Goal: Transaction & Acquisition: Purchase product/service

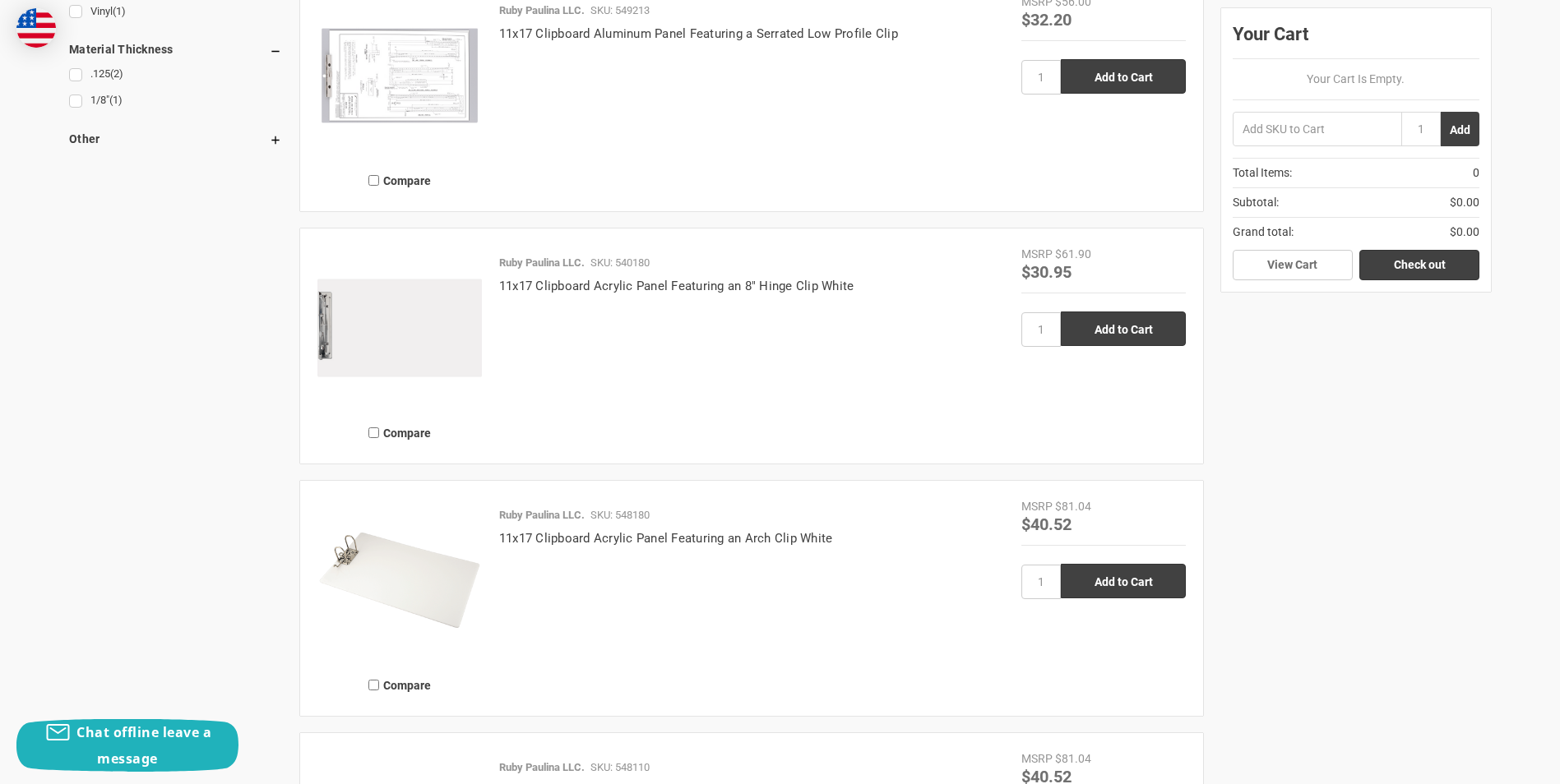
scroll to position [1480, 0]
click at [645, 291] on link "11x17 Clipboard Acrylic Panel Featuring an 8" Hinge Clip White" at bounding box center [677, 287] width 355 height 15
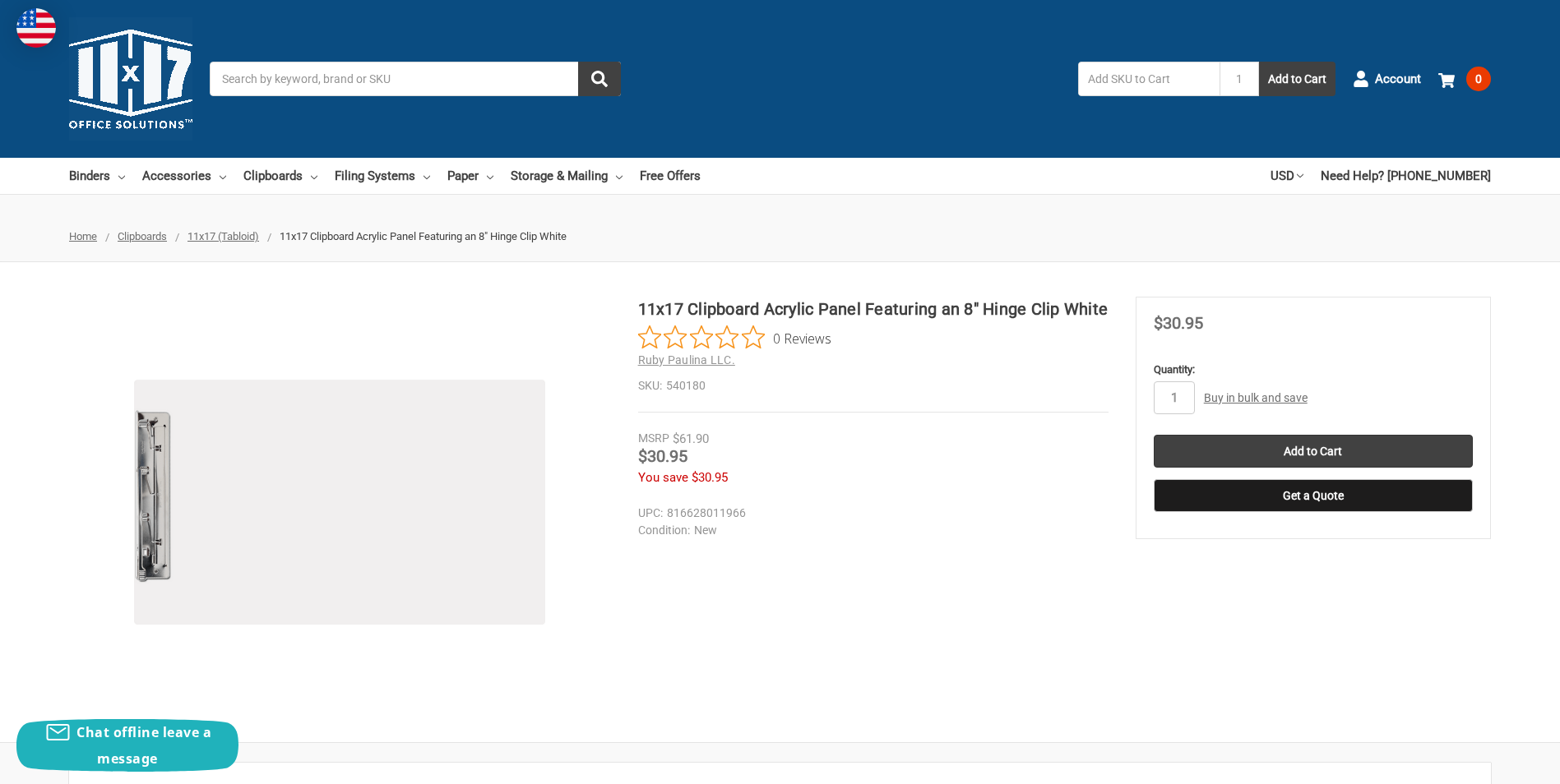
click at [357, 81] on input "Search" at bounding box center [415, 79] width 411 height 34
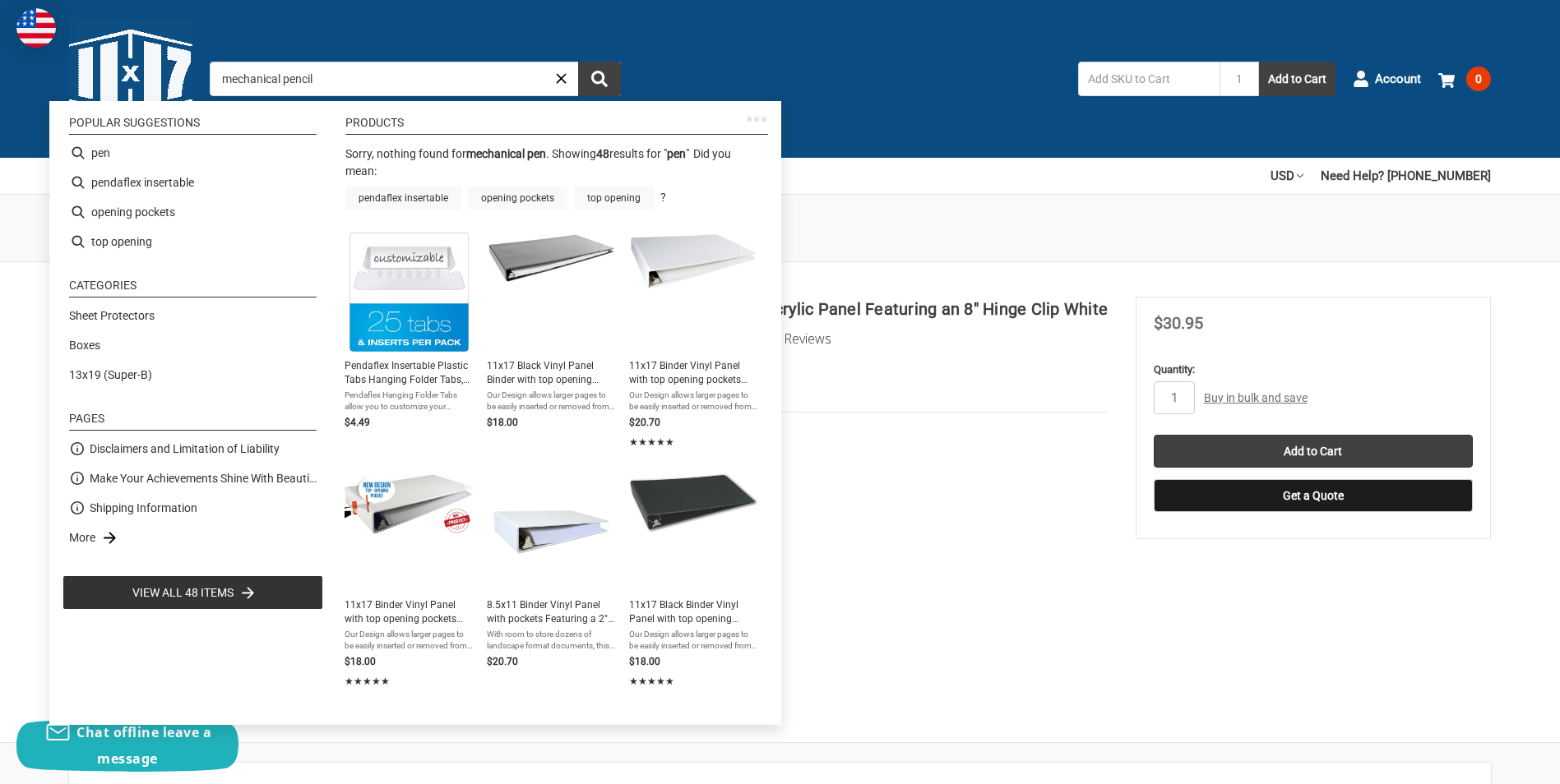
type input "mechanical pencils"
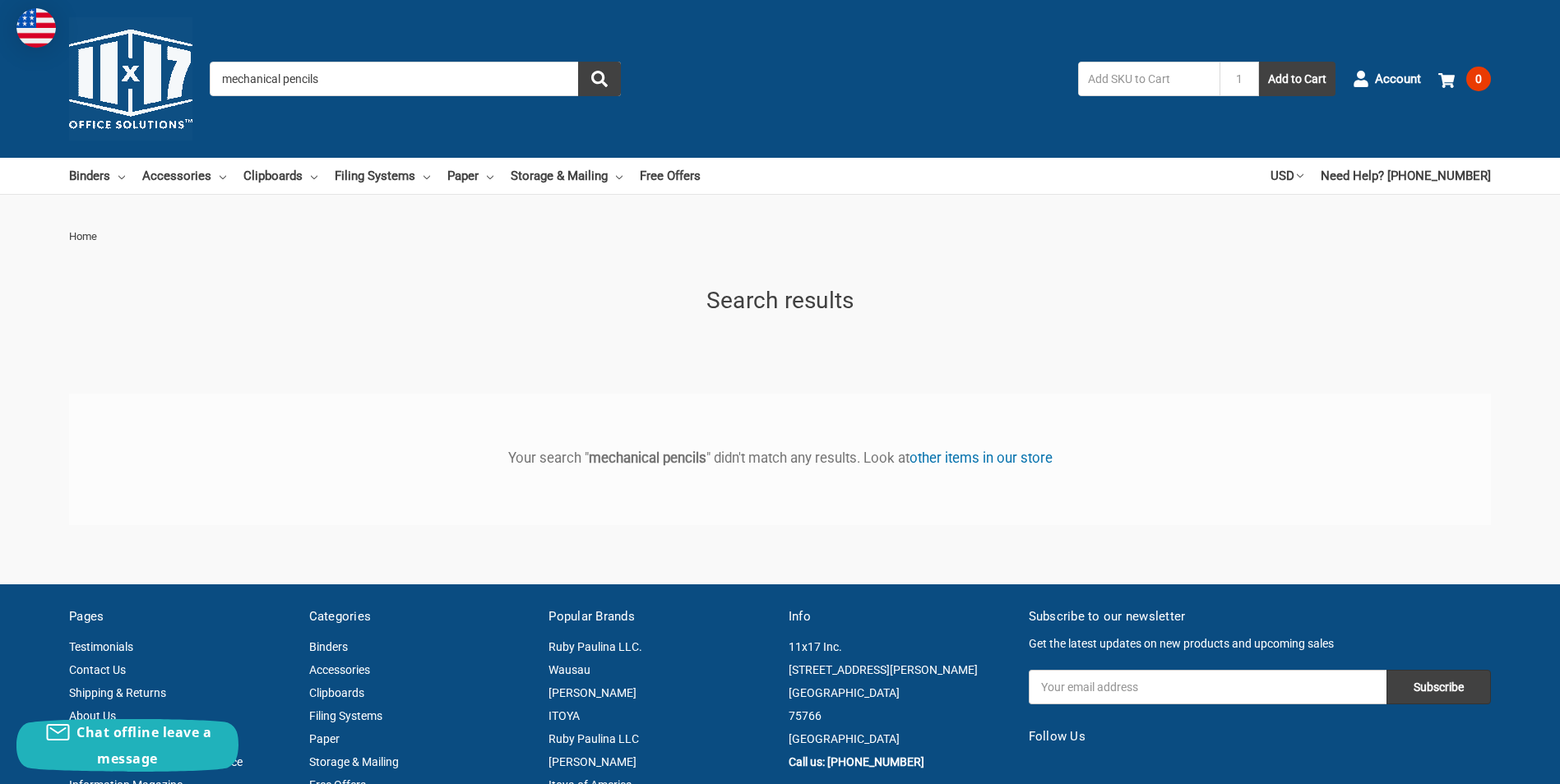
click at [375, 86] on input "mechanical pencils" at bounding box center [415, 79] width 411 height 34
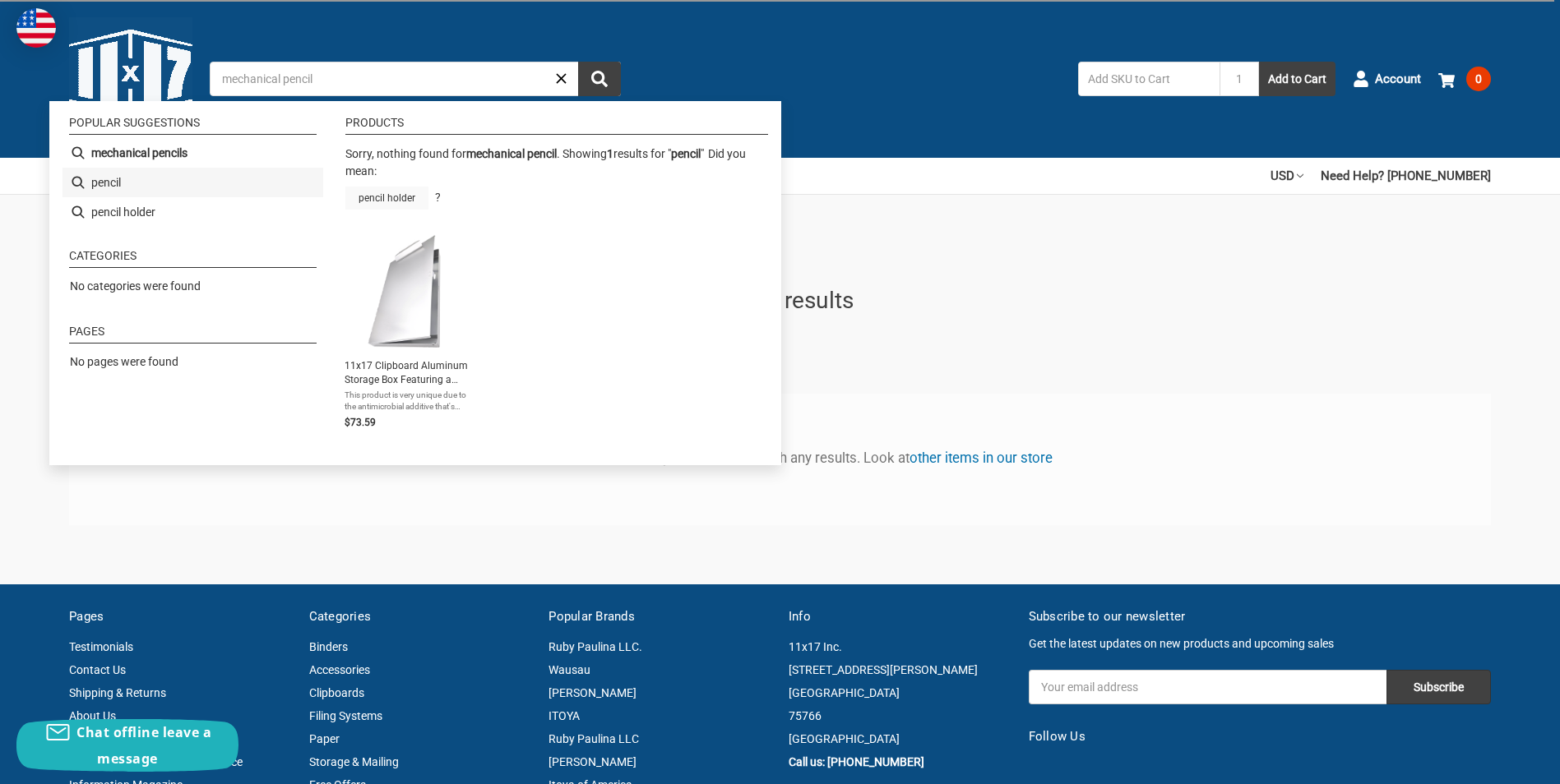
click at [104, 176] on li "pencil" at bounding box center [193, 183] width 261 height 29
type input "pencil"
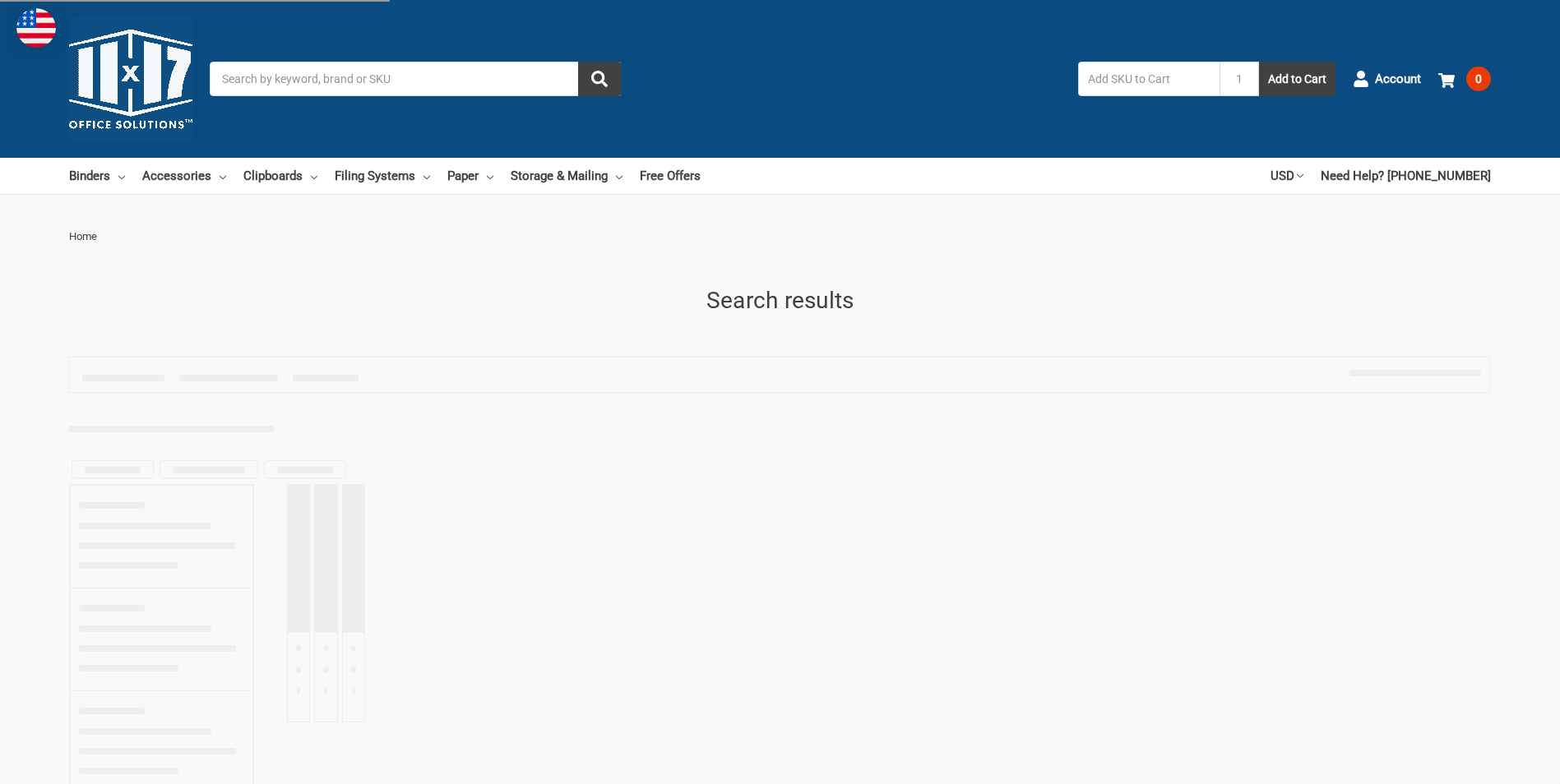
type input "pencil"
type input "mechanical pencils"
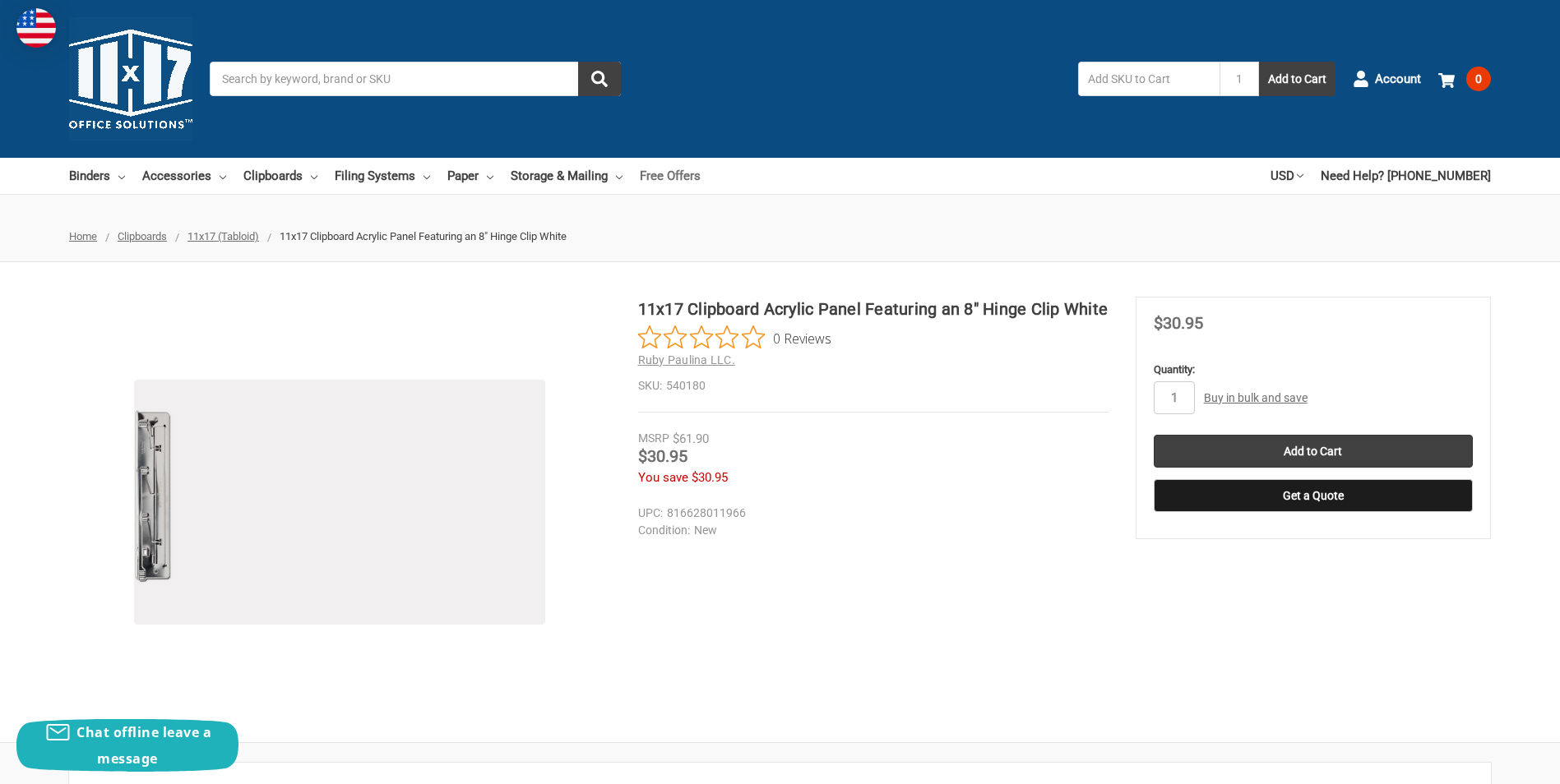
click at [655, 173] on link "Free Offers" at bounding box center [670, 176] width 61 height 36
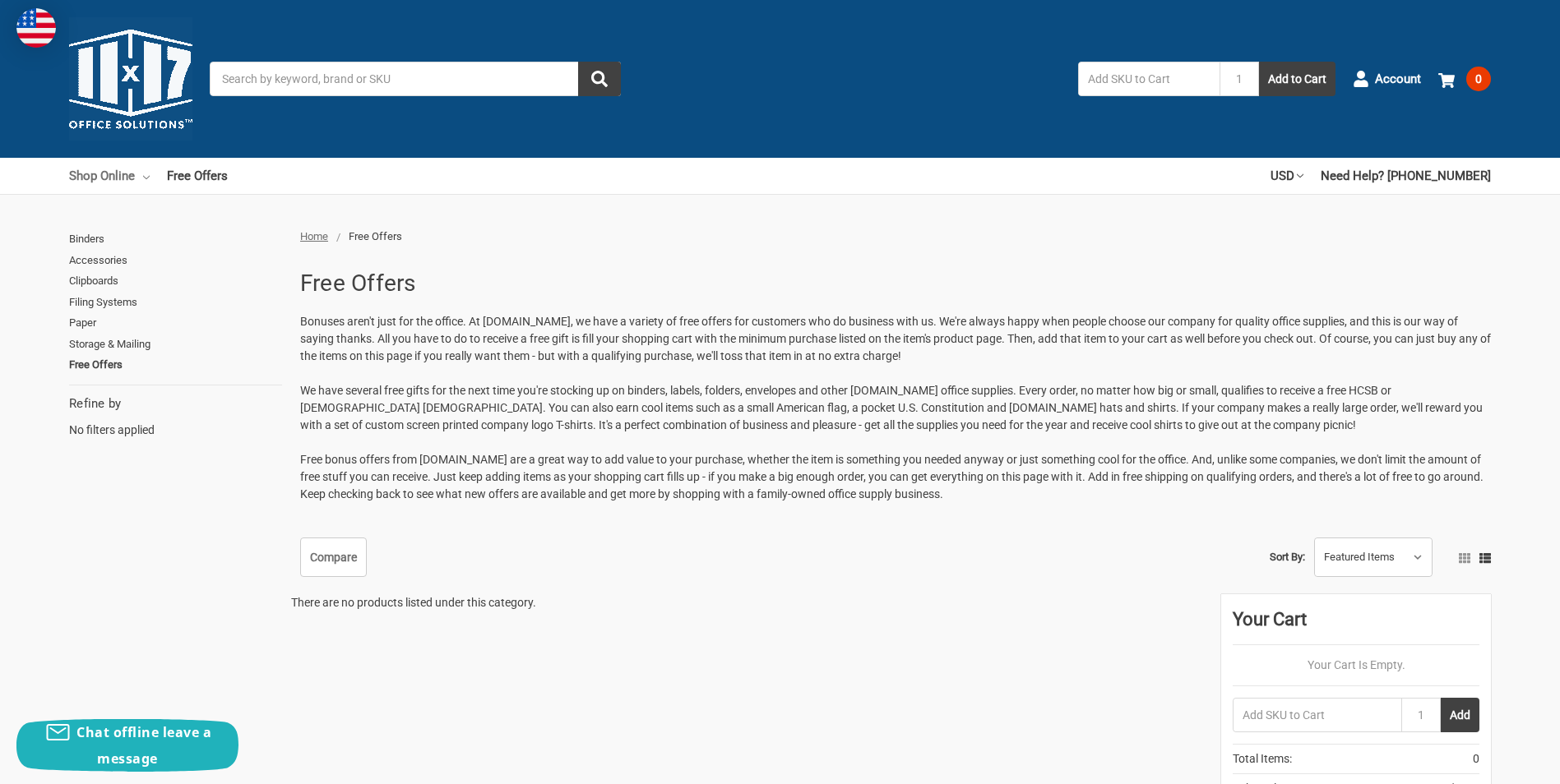
click at [123, 175] on link "Shop Online" at bounding box center [109, 176] width 81 height 36
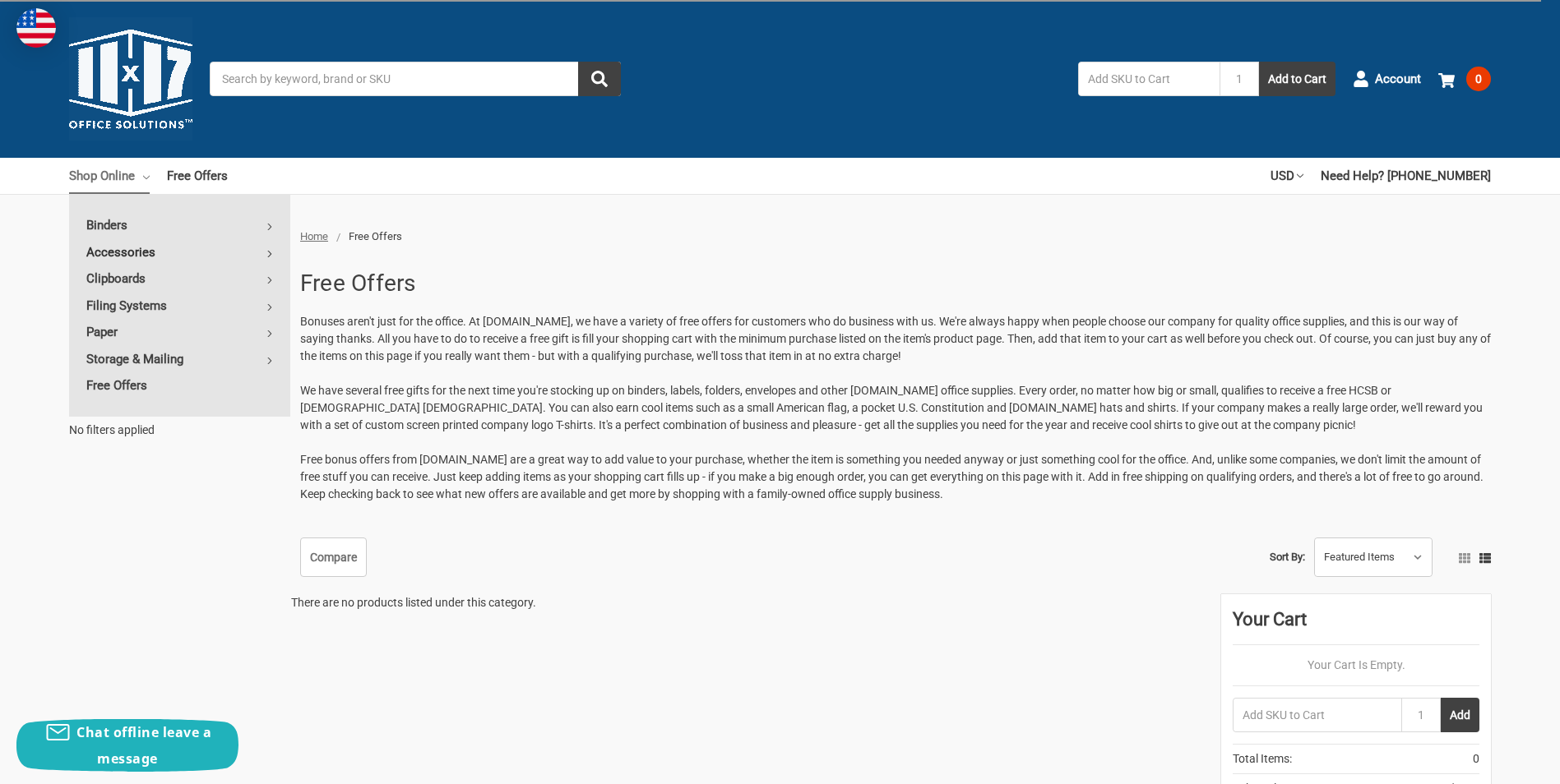
click at [190, 253] on link "Accessories" at bounding box center [179, 252] width 222 height 27
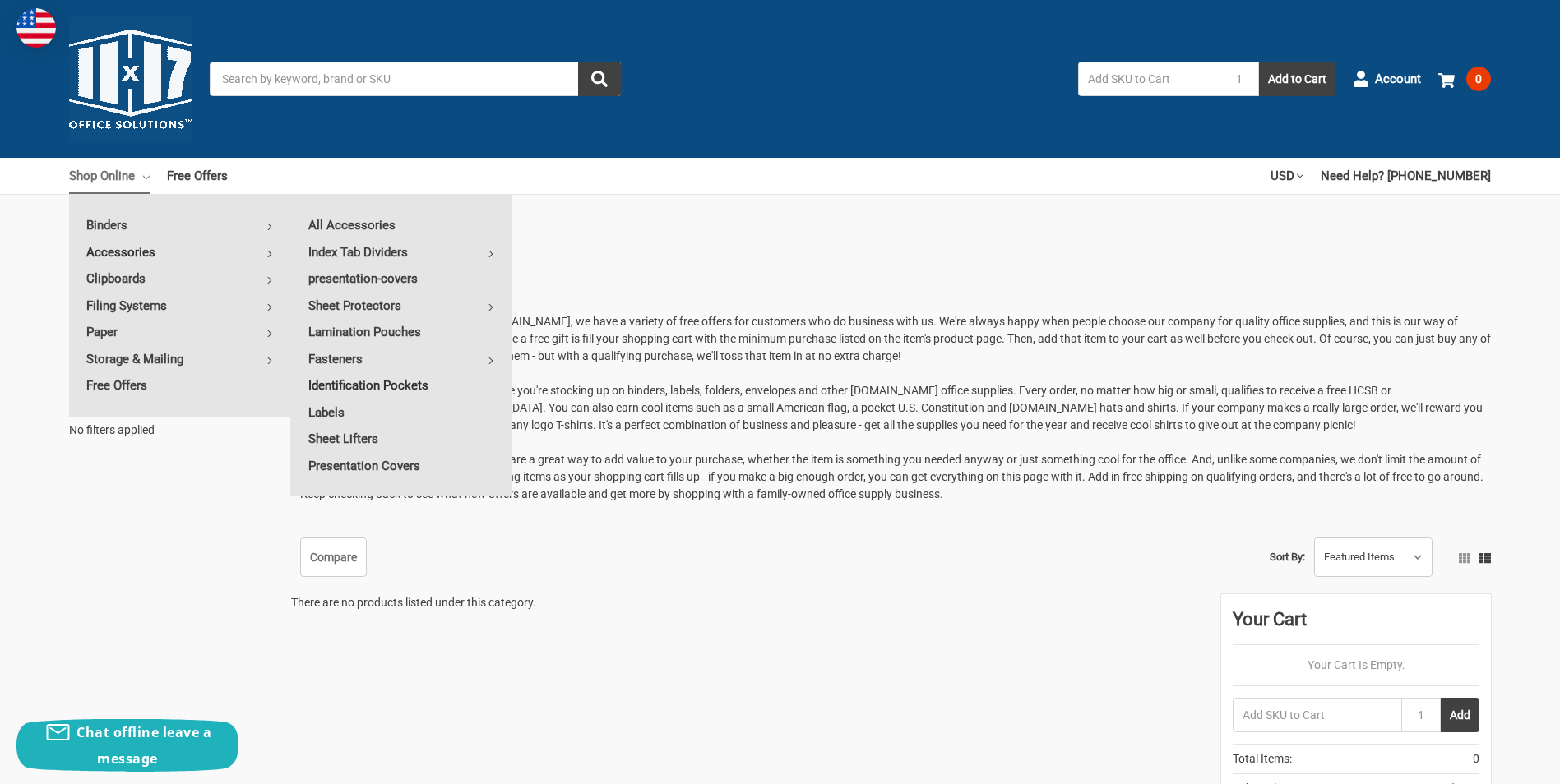
click at [390, 381] on link "Identification Pockets" at bounding box center [402, 385] width 221 height 27
